Goal: Task Accomplishment & Management: Manage account settings

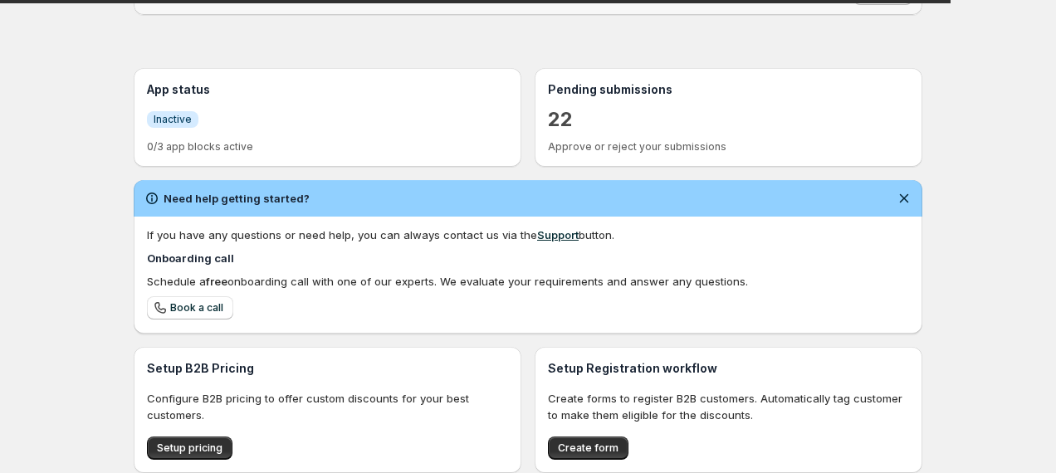
scroll to position [315, 0]
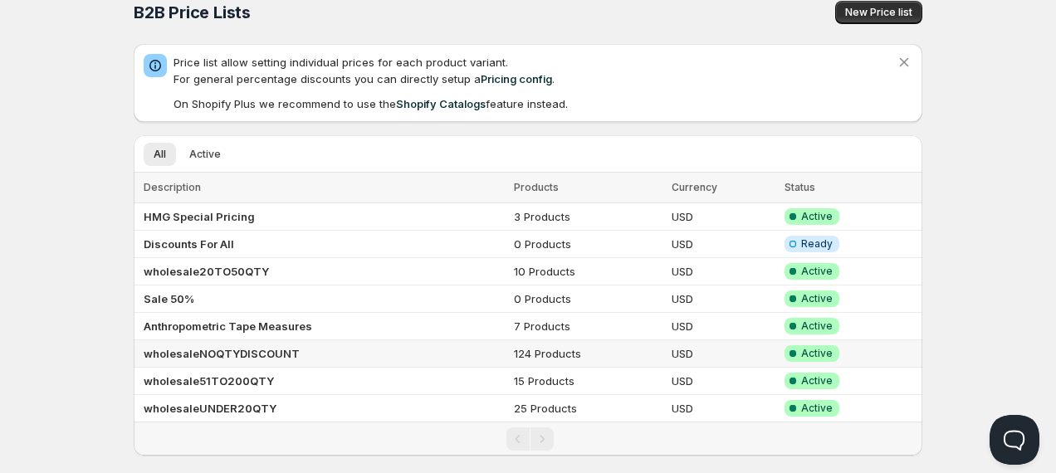
scroll to position [41, 0]
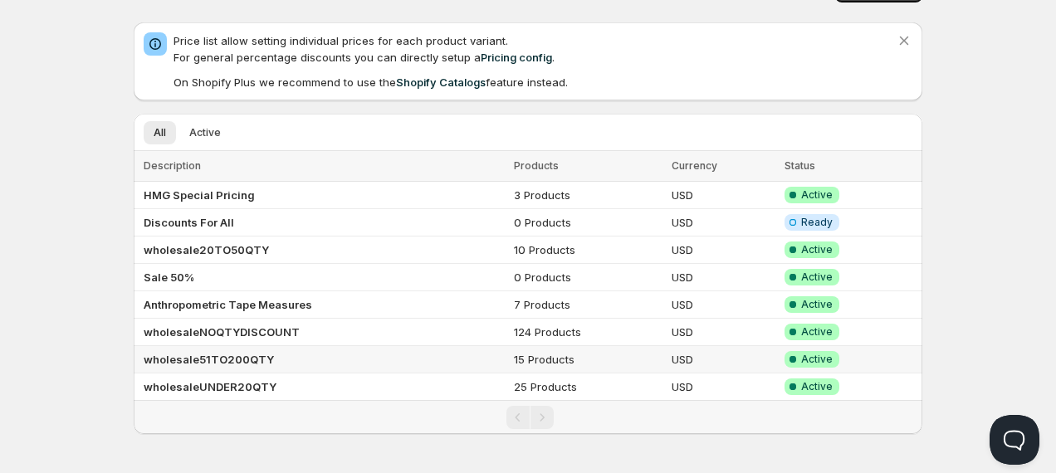
click at [183, 356] on b "wholesale51TO200QTY" at bounding box center [209, 359] width 130 height 13
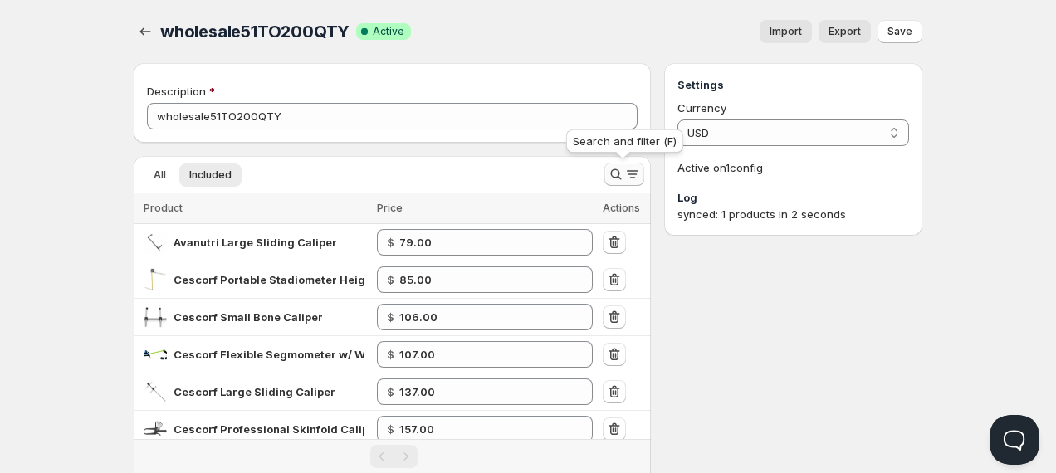
click at [609, 175] on icon "Search and filter results" at bounding box center [616, 174] width 17 height 17
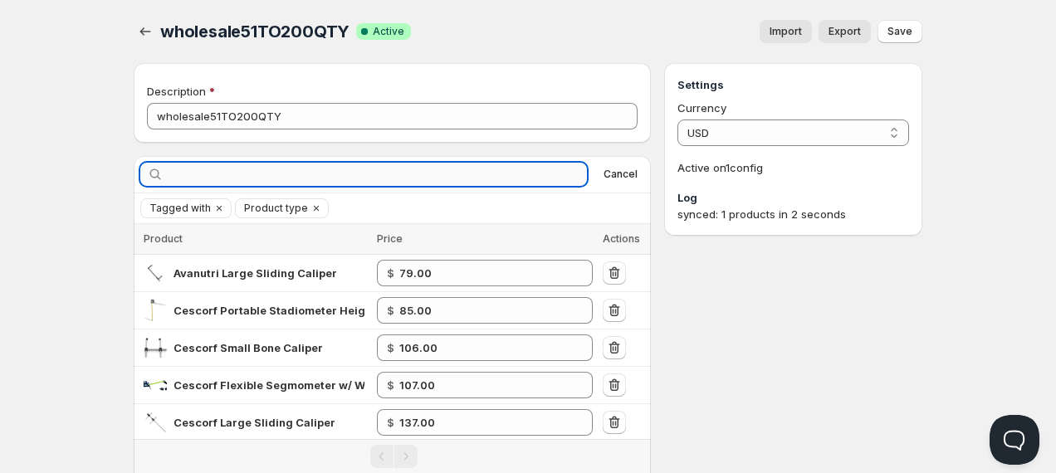
click at [478, 183] on input "text" at bounding box center [377, 174] width 420 height 23
type input "infantometer"
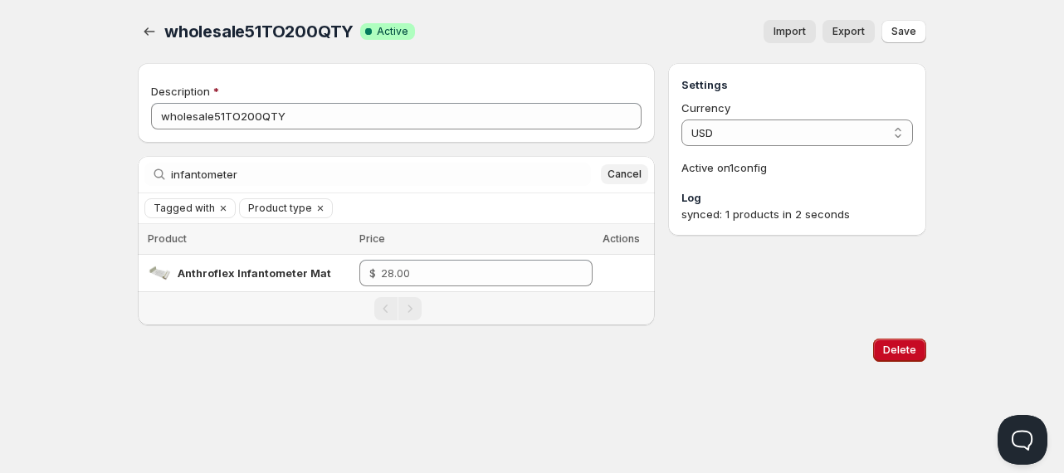
click at [623, 172] on span "Cancel" at bounding box center [625, 174] width 34 height 13
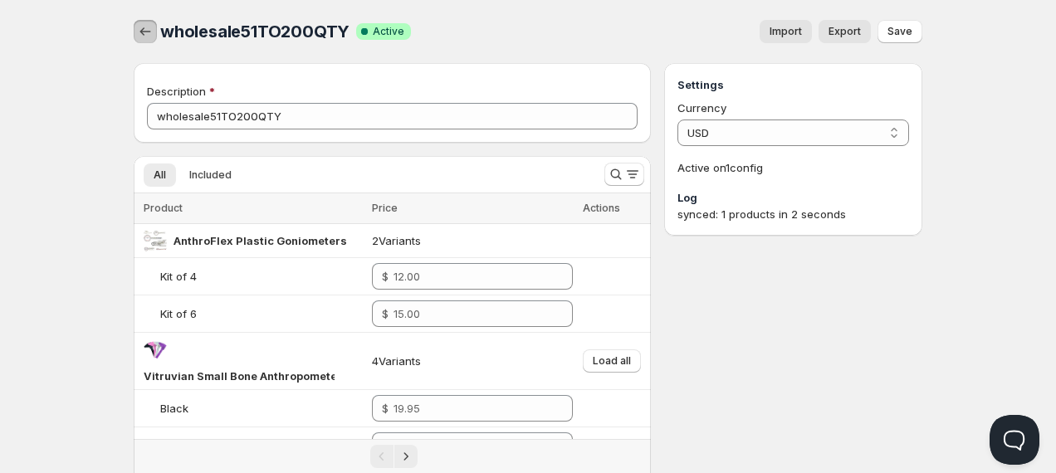
click at [144, 34] on icon "button" at bounding box center [145, 31] width 17 height 17
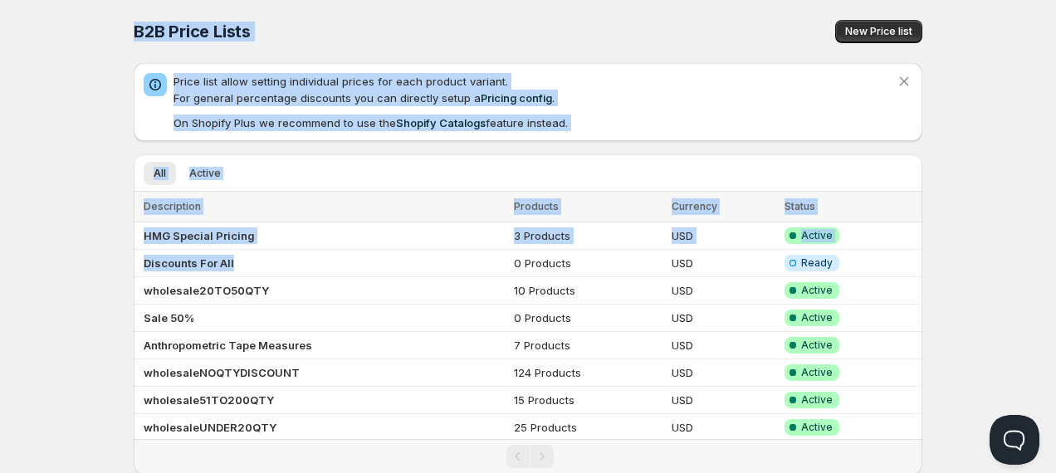
drag, startPoint x: 144, startPoint y: 34, endPoint x: 358, endPoint y: 263, distance: 313.1
click at [358, 263] on div "B2B Price Lists. This page is ready B2B Price Lists New Price list Price list a…" at bounding box center [528, 237] width 829 height 475
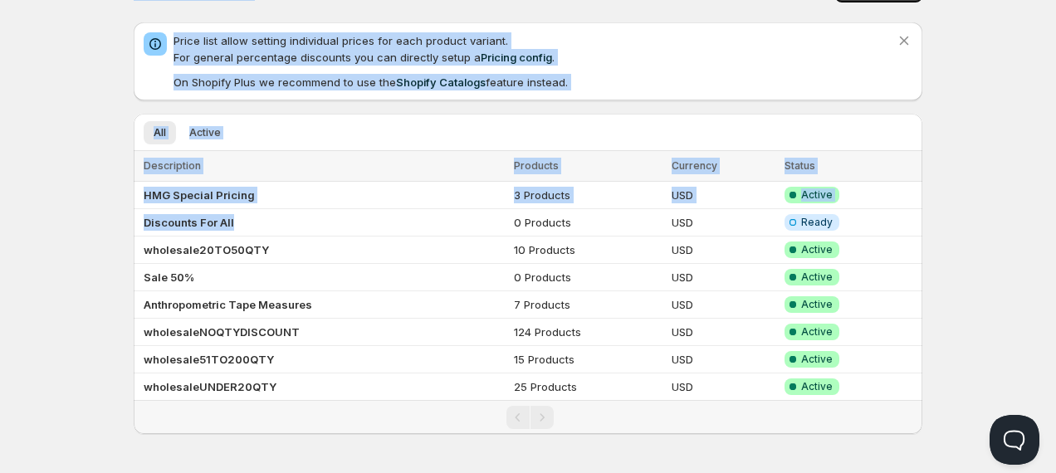
click at [100, 333] on div "Home Pricing Price lists Forms Submissions Settings Features Plans B2B Price Li…" at bounding box center [528, 217] width 1056 height 516
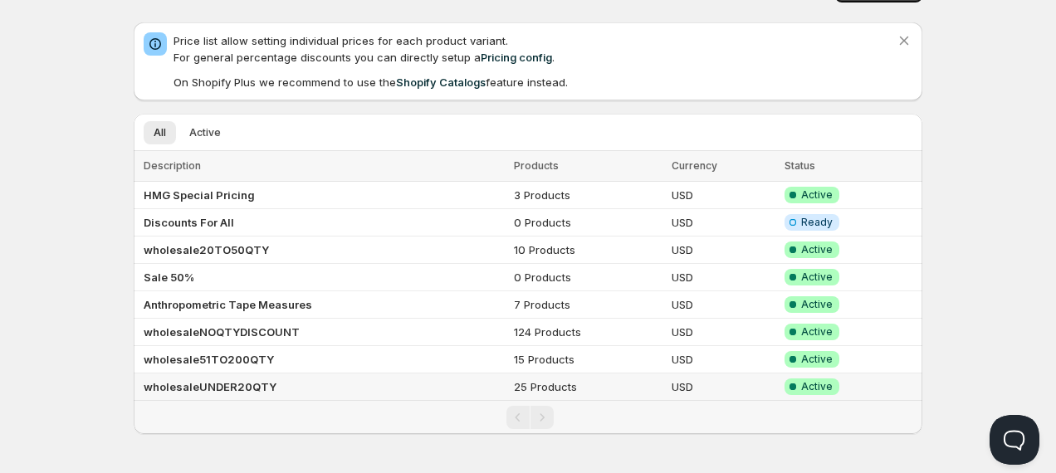
click at [209, 387] on b "wholesaleUNDER20QTY" at bounding box center [210, 386] width 133 height 13
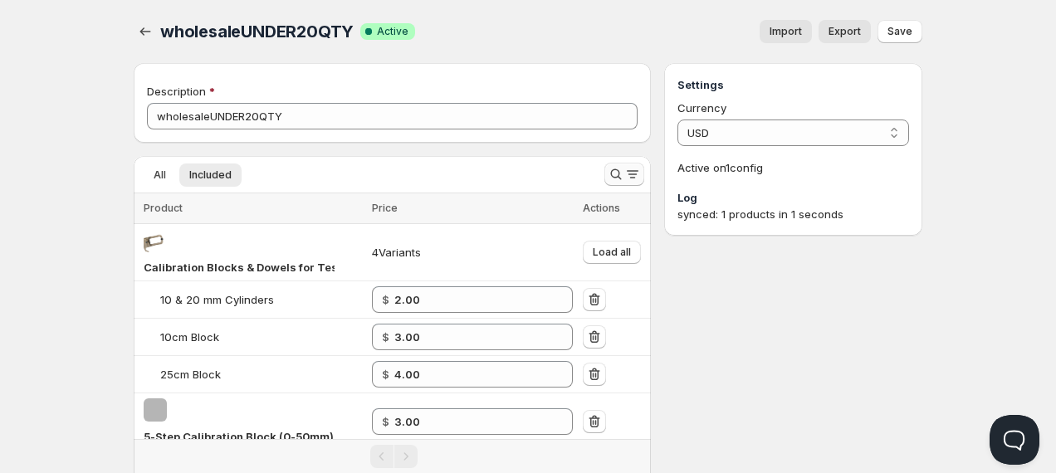
click at [622, 179] on icon "Search and filter results" at bounding box center [616, 174] width 17 height 17
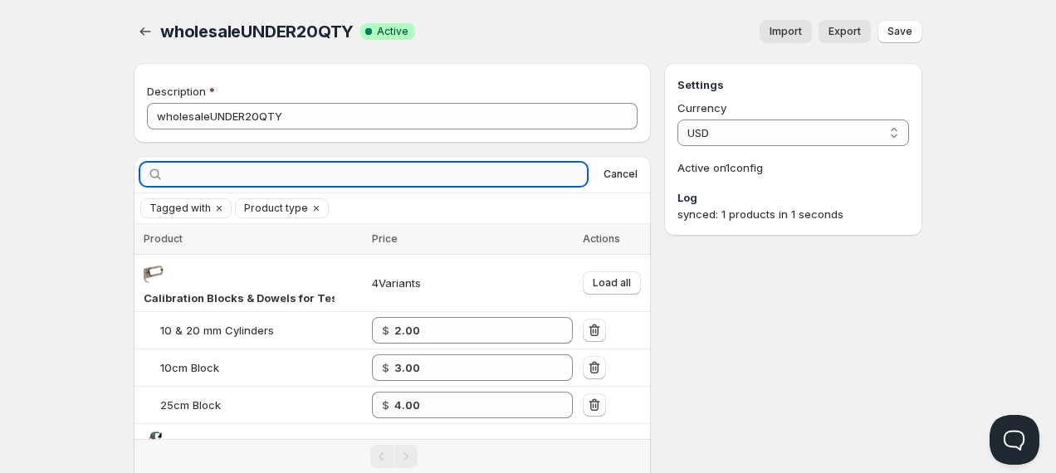
click at [481, 179] on input "text" at bounding box center [377, 174] width 420 height 23
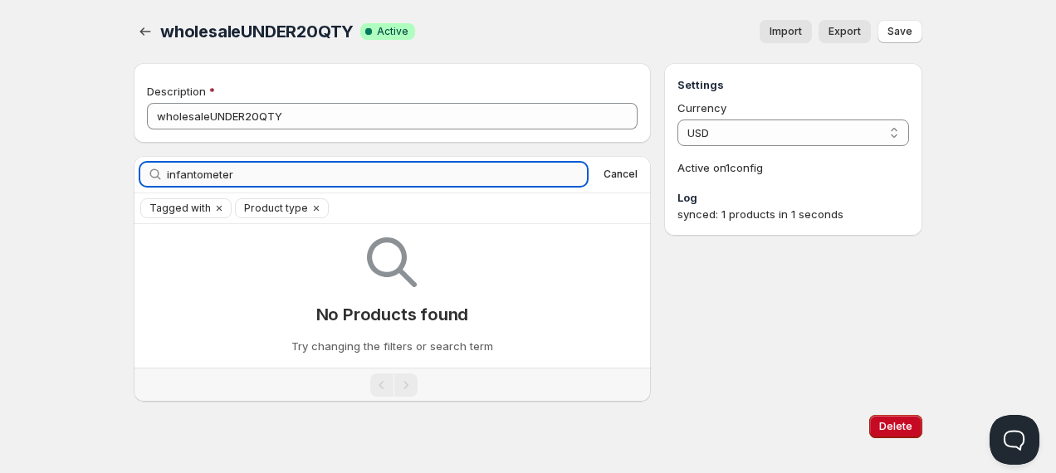
type input "infantometer"
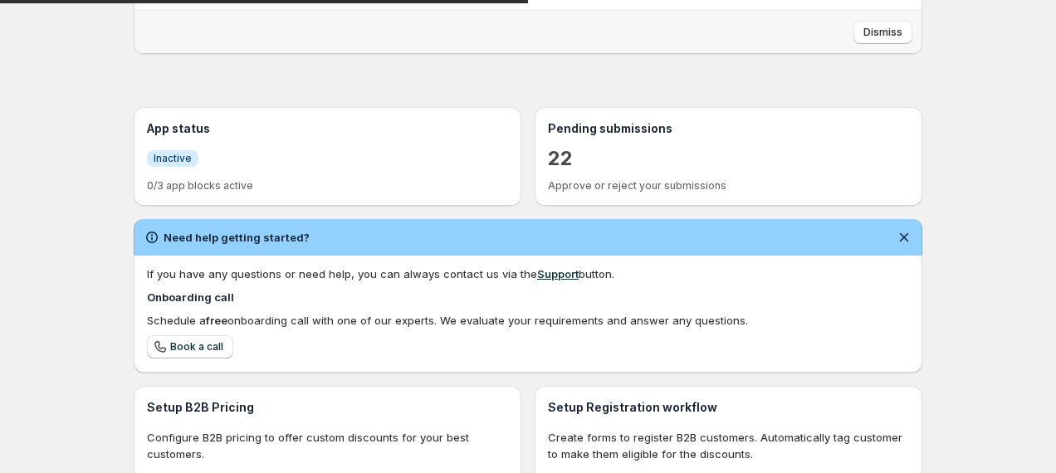
scroll to position [276, 0]
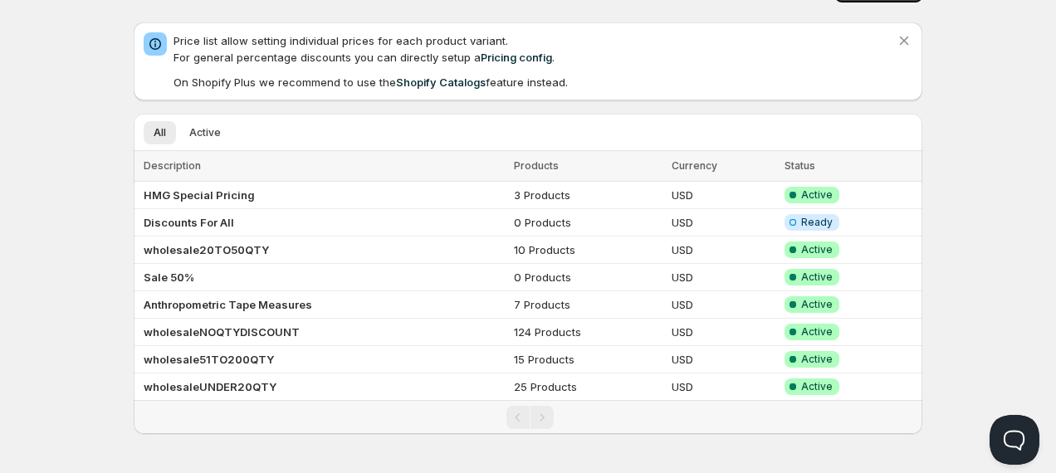
scroll to position [40, 0]
click at [50, 357] on div "Home Pricing Price lists Forms Submissions Settings Features Plans B2B Price Li…" at bounding box center [528, 218] width 1056 height 516
